Goal: Use online tool/utility: Utilize a website feature to perform a specific function

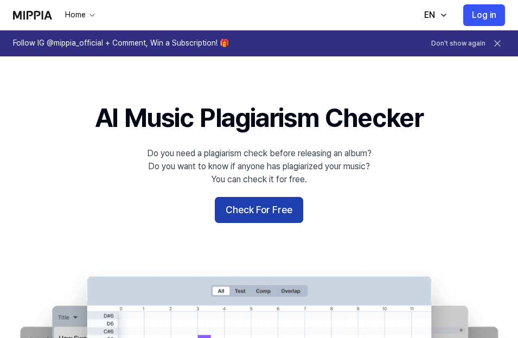
click at [256, 216] on button "Check For Free" at bounding box center [259, 210] width 88 height 26
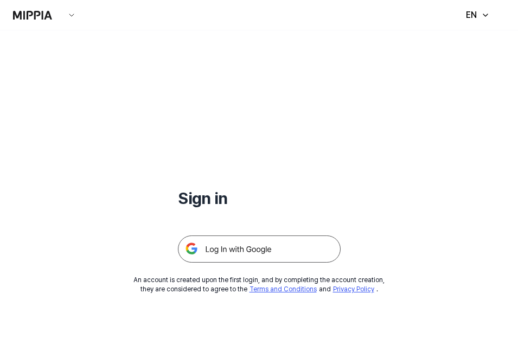
click at [223, 240] on img at bounding box center [259, 249] width 163 height 27
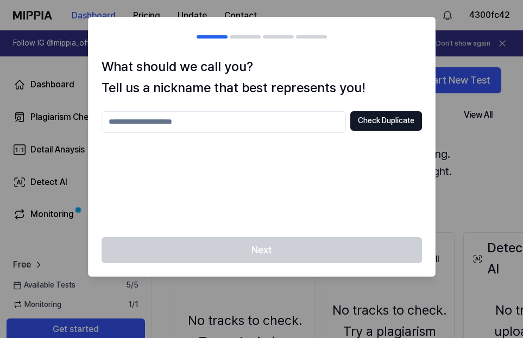
click at [138, 126] on input "text" at bounding box center [224, 122] width 244 height 22
click at [116, 121] on input "******" at bounding box center [224, 122] width 244 height 22
click at [147, 114] on input "******" at bounding box center [224, 122] width 244 height 22
click at [153, 128] on input "******" at bounding box center [224, 122] width 244 height 22
type input "*********"
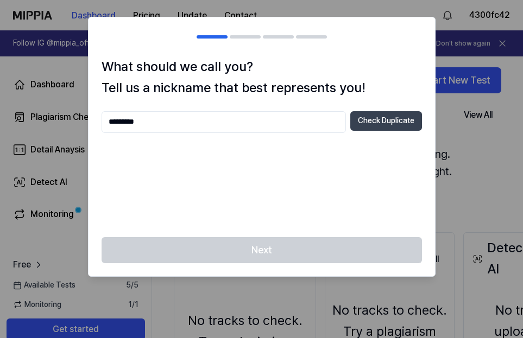
click at [382, 126] on button "Check Duplicate" at bounding box center [386, 121] width 72 height 20
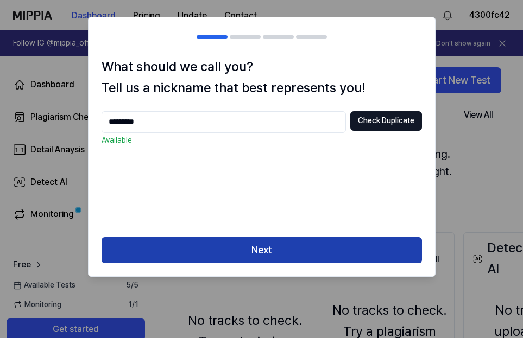
click at [290, 258] on button "Next" at bounding box center [262, 250] width 320 height 26
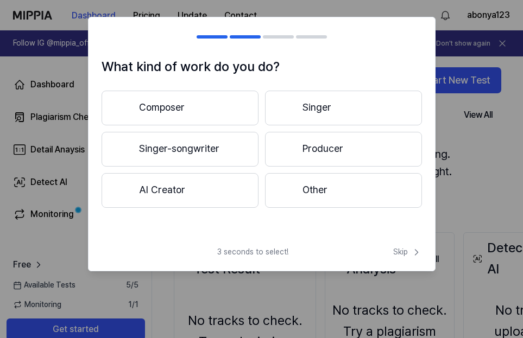
click at [289, 188] on div at bounding box center [287, 189] width 13 height 13
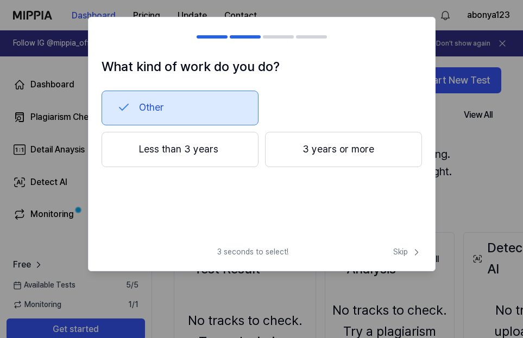
click at [184, 103] on button "Other" at bounding box center [180, 108] width 157 height 35
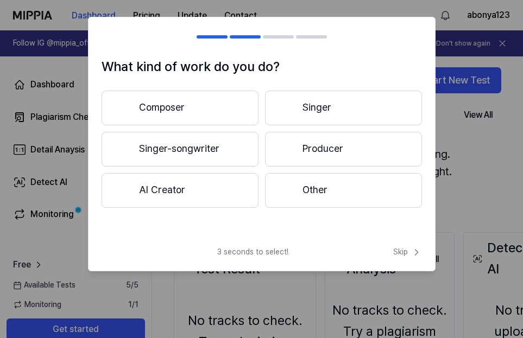
click at [400, 246] on div "What kind of work do you do? Composer Singer Singer-songwriter Producer AI Crea…" at bounding box center [261, 144] width 347 height 254
click at [402, 249] on span "Skip" at bounding box center [407, 252] width 29 height 11
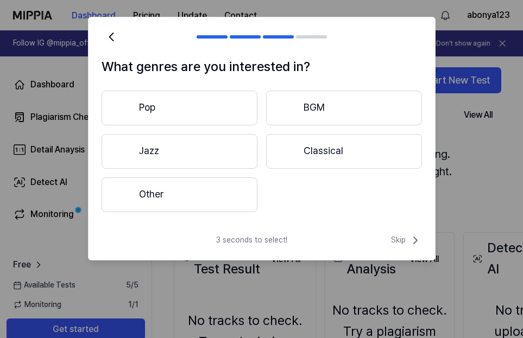
click at [232, 212] on div "What genres are you interested in? Pop BGM Jazz Classical Other" at bounding box center [261, 140] width 346 height 168
click at [232, 200] on button "Other" at bounding box center [180, 195] width 156 height 35
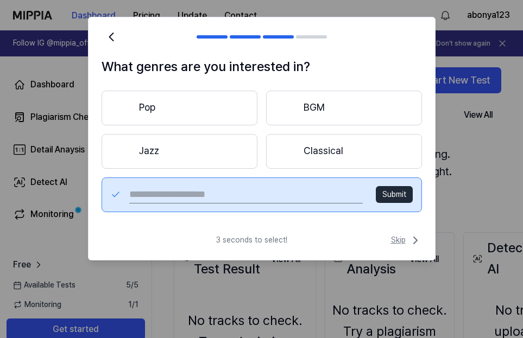
click at [404, 236] on span "Skip" at bounding box center [406, 240] width 31 height 13
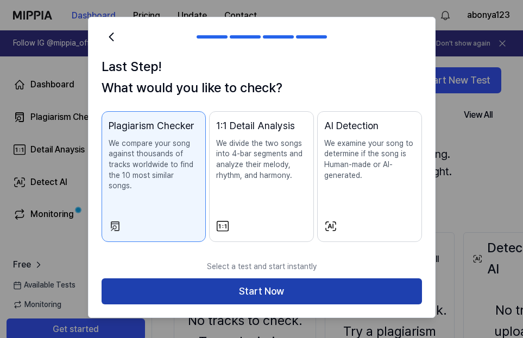
click at [363, 285] on button "Start Now" at bounding box center [262, 291] width 320 height 26
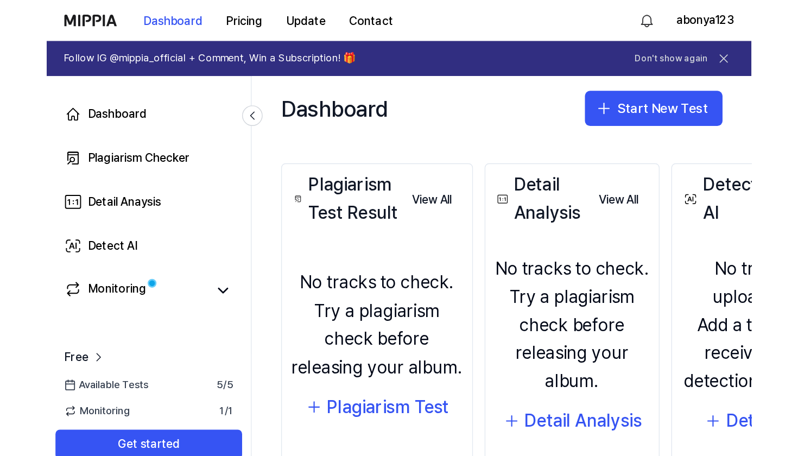
scroll to position [175, 0]
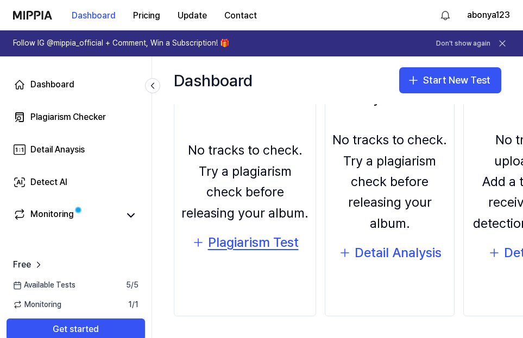
click at [250, 243] on div "Plagiarism Test" at bounding box center [253, 242] width 91 height 21
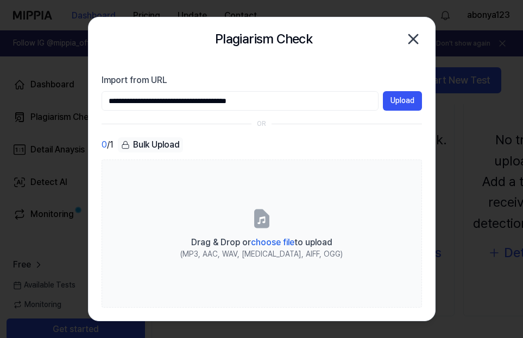
type input "**********"
click at [419, 91] on div "**********" at bounding box center [262, 92] width 320 height 37
click at [410, 94] on button "Upload" at bounding box center [402, 101] width 39 height 20
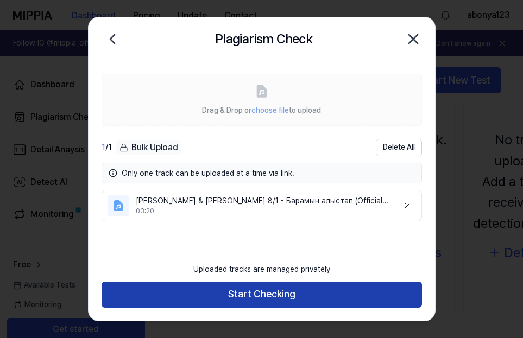
click at [228, 294] on button "Start Checking" at bounding box center [262, 295] width 320 height 26
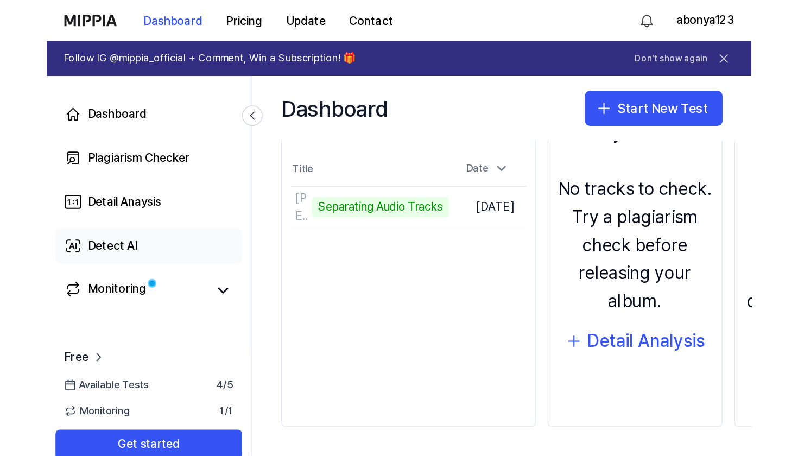
scroll to position [111, 0]
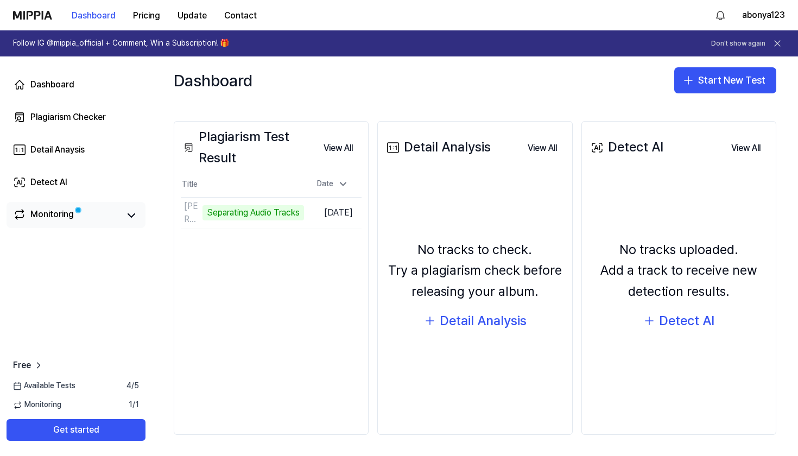
click at [123, 220] on div "Monitoring" at bounding box center [76, 215] width 126 height 15
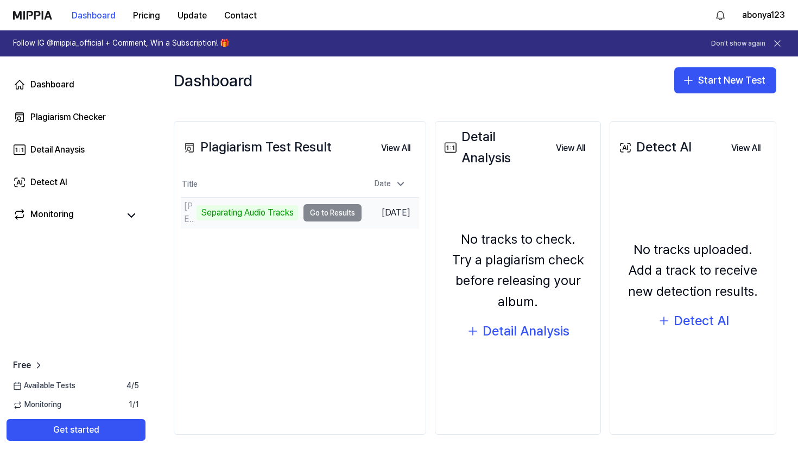
click at [340, 216] on td "[PERSON_NAME] & [PERSON_NAME] 8⧸1 - Барамын алыстап (Offic Separating Audio Tra…" at bounding box center [271, 213] width 181 height 30
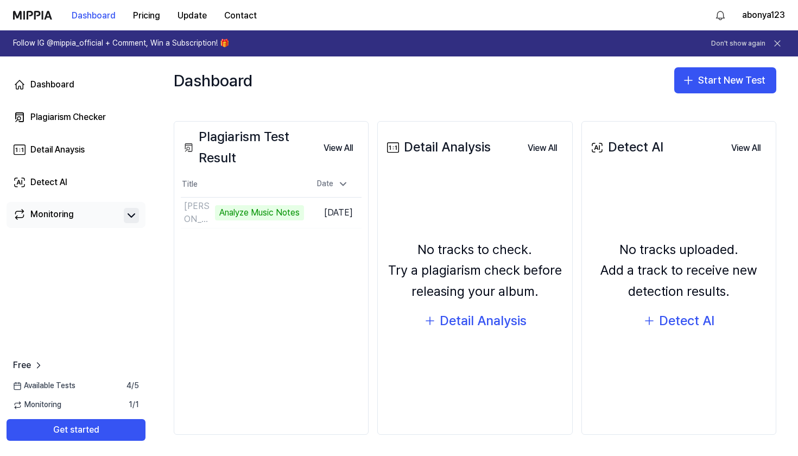
click at [136, 216] on icon at bounding box center [131, 215] width 13 height 13
click at [114, 216] on link "Monitoring" at bounding box center [66, 215] width 106 height 15
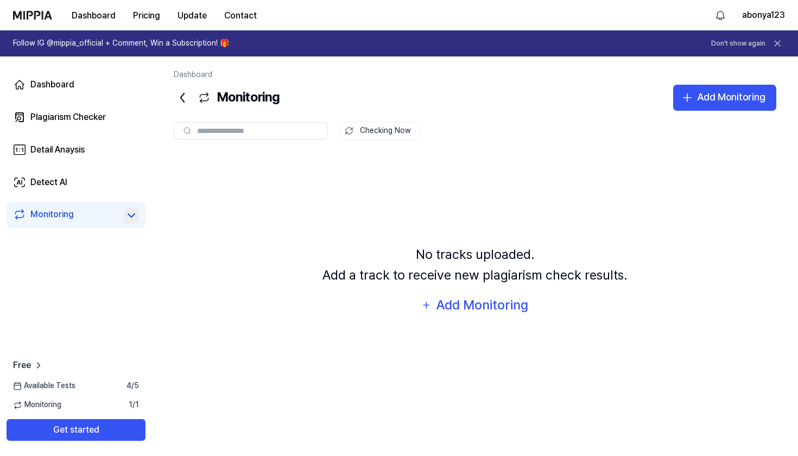
click at [114, 216] on link "Monitoring" at bounding box center [66, 215] width 106 height 15
click at [87, 90] on link "Dashboard" at bounding box center [76, 85] width 139 height 26
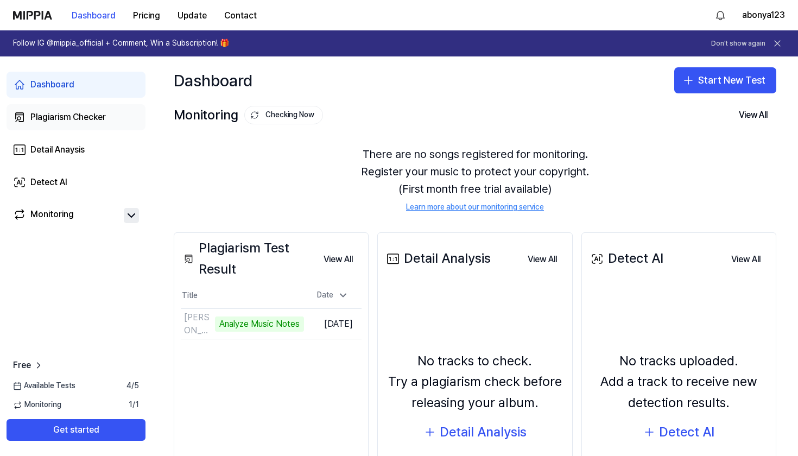
click at [100, 120] on div "Plagiarism Checker" at bounding box center [67, 117] width 75 height 13
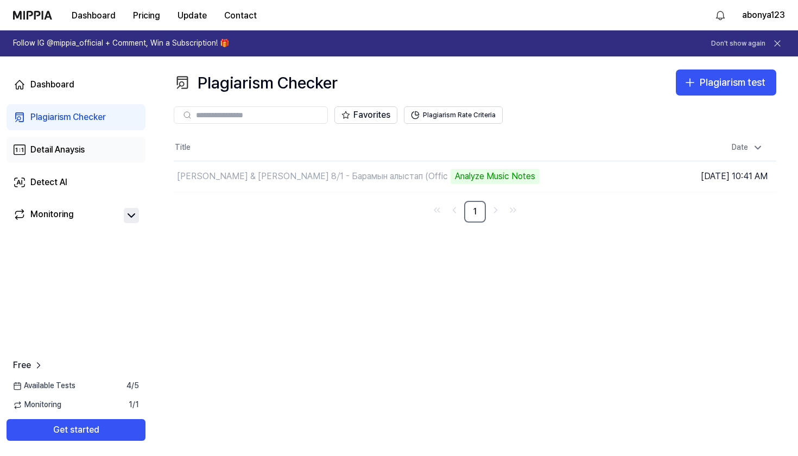
click at [104, 138] on link "Detail Anaysis" at bounding box center [76, 150] width 139 height 26
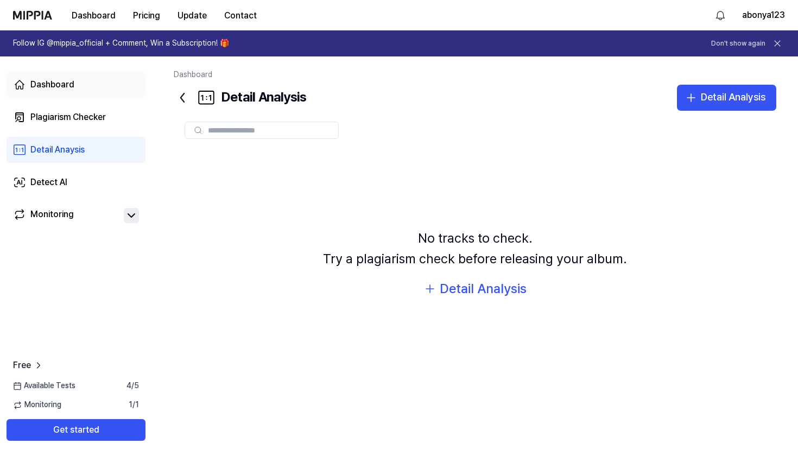
click at [96, 86] on link "Dashboard" at bounding box center [76, 85] width 139 height 26
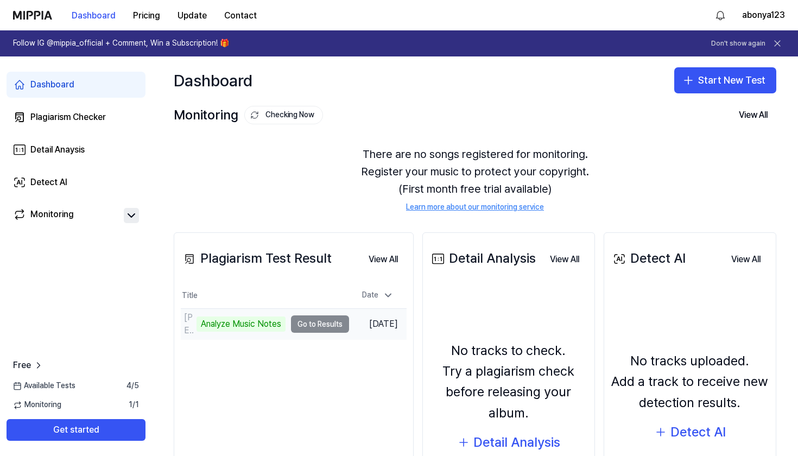
click at [324, 322] on td "[PERSON_NAME] & [PERSON_NAME] 8⧸1 - Барамын алыстап (Offic Analyze Music Notes …" at bounding box center [265, 324] width 168 height 30
